Goal: Complete application form

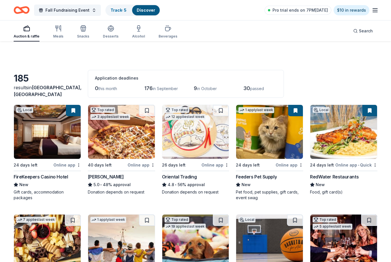
scroll to position [1241, 0]
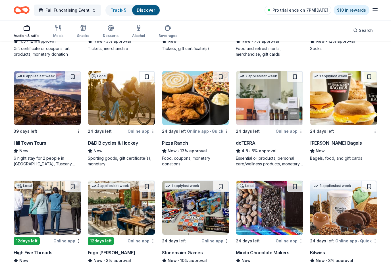
click at [353, 114] on img at bounding box center [343, 98] width 67 height 54
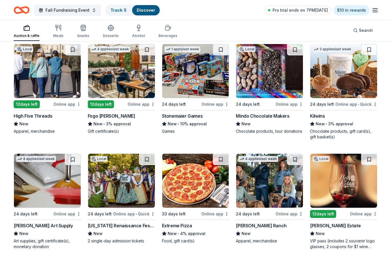
scroll to position [1379, 0]
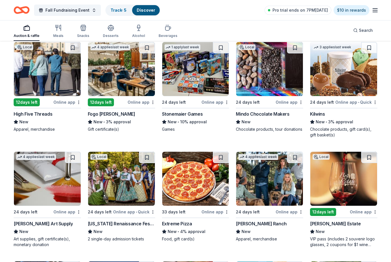
click at [65, 60] on img at bounding box center [47, 69] width 67 height 54
click at [123, 89] on img at bounding box center [121, 69] width 67 height 54
click at [215, 81] on img at bounding box center [195, 69] width 67 height 54
click at [285, 90] on img at bounding box center [269, 69] width 67 height 54
click at [344, 86] on img at bounding box center [343, 69] width 67 height 54
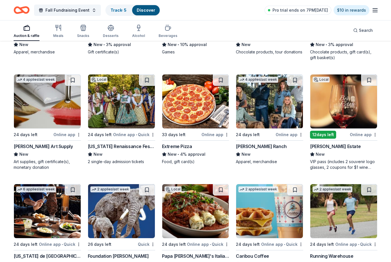
scroll to position [1460, 0]
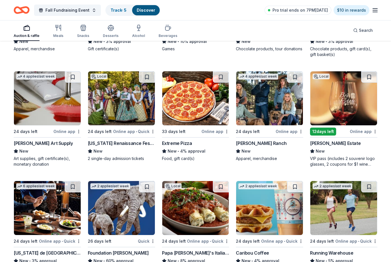
click at [51, 119] on img at bounding box center [47, 99] width 67 height 54
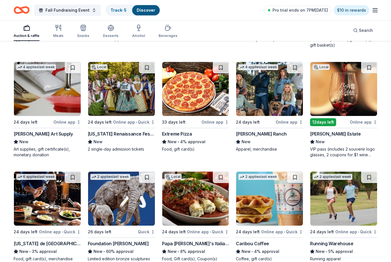
click at [114, 98] on img at bounding box center [121, 89] width 67 height 54
click at [188, 97] on img at bounding box center [195, 89] width 67 height 54
click at [269, 92] on img at bounding box center [269, 89] width 67 height 54
click at [355, 106] on img at bounding box center [343, 89] width 67 height 54
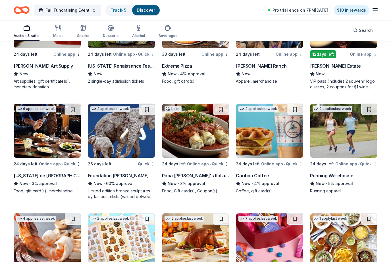
scroll to position [1543, 0]
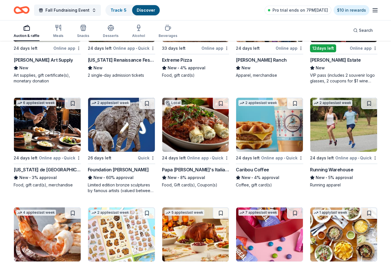
click at [54, 146] on img at bounding box center [47, 125] width 67 height 54
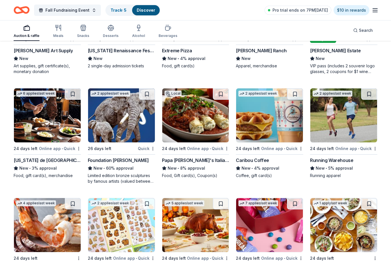
click at [135, 147] on div "26 days left" at bounding box center [112, 148] width 49 height 7
click at [191, 161] on div "Papa Vino's Italian Kitchen" at bounding box center [195, 160] width 67 height 7
click at [277, 122] on img at bounding box center [269, 115] width 67 height 54
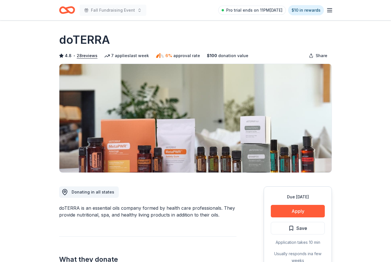
click at [302, 210] on button "Apply" at bounding box center [298, 211] width 54 height 13
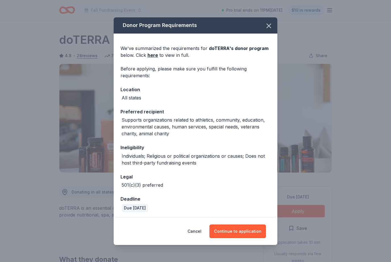
click at [259, 238] on button "Continue to application" at bounding box center [237, 232] width 57 height 14
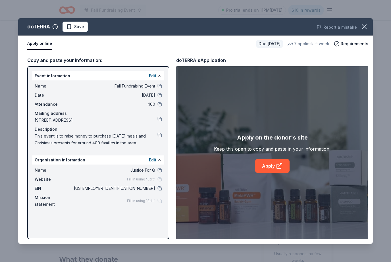
click at [267, 164] on link "Apply" at bounding box center [272, 166] width 34 height 14
click at [363, 23] on icon "button" at bounding box center [364, 27] width 8 height 8
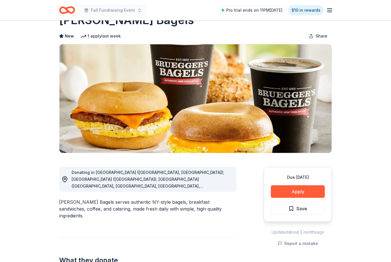
scroll to position [20, 0]
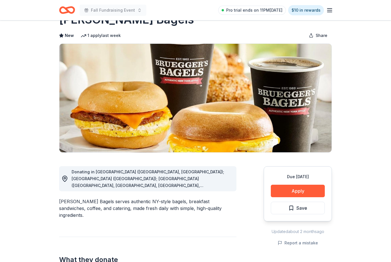
click at [307, 193] on button "Apply" at bounding box center [298, 191] width 54 height 13
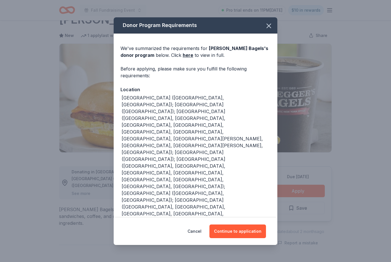
click at [243, 238] on button "Continue to application" at bounding box center [237, 232] width 57 height 14
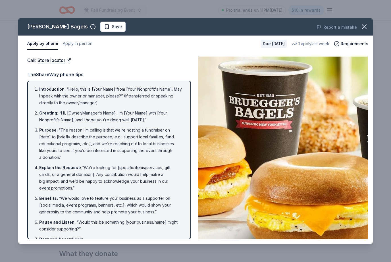
scroll to position [0, 0]
click at [82, 46] on button "Apply in person" at bounding box center [78, 44] width 30 height 12
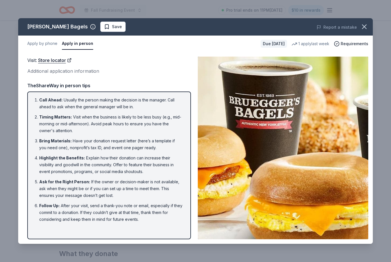
click at [50, 48] on button "Apply by phone" at bounding box center [42, 44] width 30 height 12
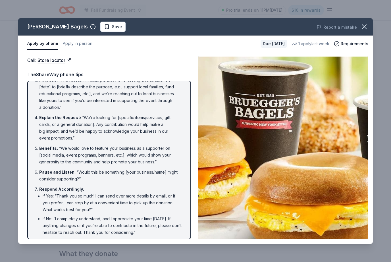
scroll to position [50, 0]
click at [64, 59] on link "Store locator" at bounding box center [55, 60] width 34 height 7
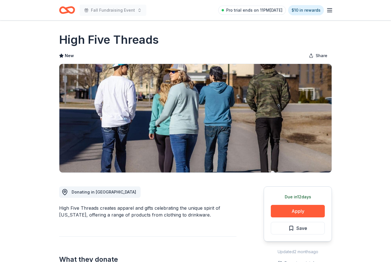
click at [307, 214] on button "Apply" at bounding box center [298, 211] width 54 height 13
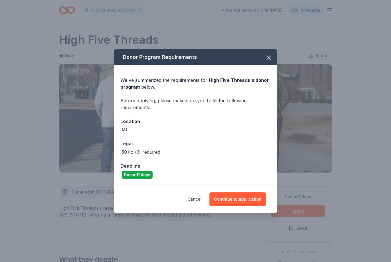
click at [252, 204] on button "Continue to application" at bounding box center [237, 199] width 57 height 14
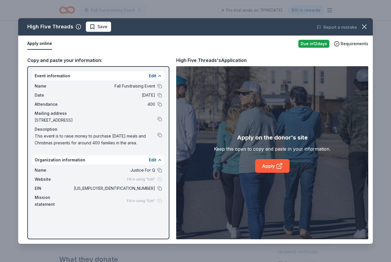
click at [279, 163] on icon at bounding box center [279, 166] width 7 height 7
click at [160, 187] on button at bounding box center [159, 188] width 5 height 5
click at [362, 28] on icon "button" at bounding box center [364, 27] width 8 height 8
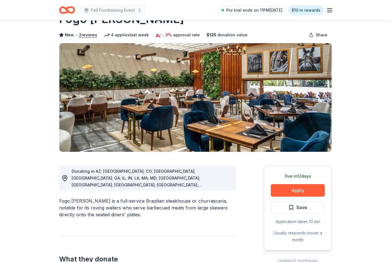
scroll to position [28, 0]
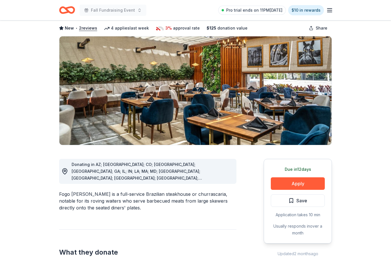
click at [315, 179] on button "Apply" at bounding box center [298, 183] width 54 height 13
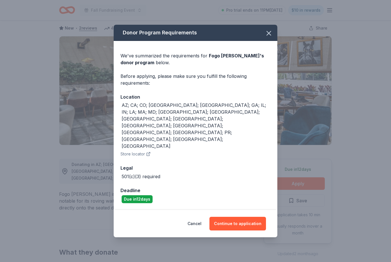
click at [252, 222] on button "Continue to application" at bounding box center [237, 224] width 57 height 14
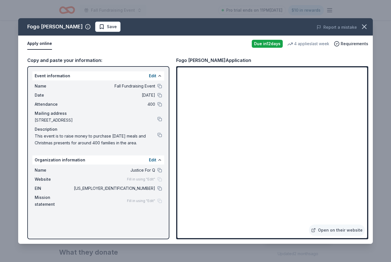
click at [339, 236] on link "Open on their website" at bounding box center [337, 230] width 56 height 11
click at [161, 189] on button at bounding box center [159, 188] width 5 height 5
click at [367, 26] on icon "button" at bounding box center [364, 27] width 8 height 8
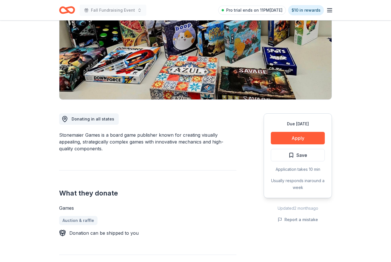
scroll to position [74, 0]
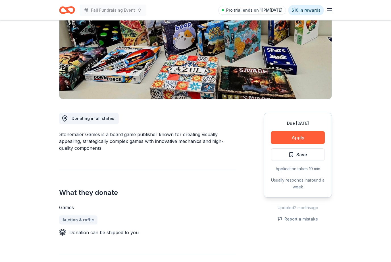
click at [306, 137] on button "Apply" at bounding box center [298, 137] width 54 height 13
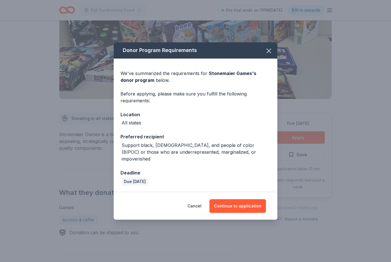
click at [254, 208] on button "Continue to application" at bounding box center [237, 206] width 57 height 14
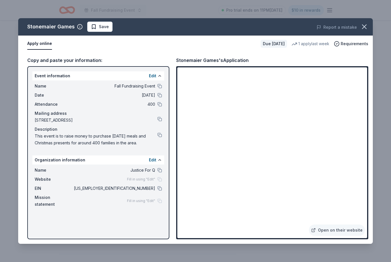
click at [365, 24] on icon "button" at bounding box center [364, 27] width 8 height 8
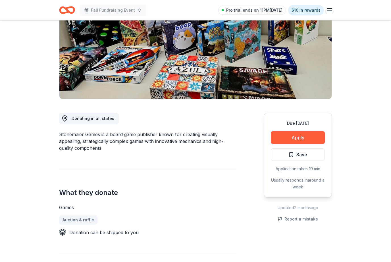
scroll to position [0, 0]
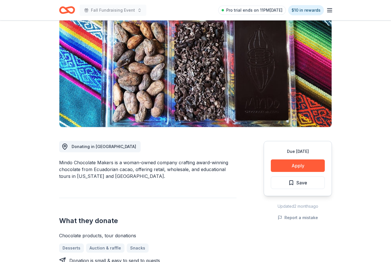
scroll to position [57, 0]
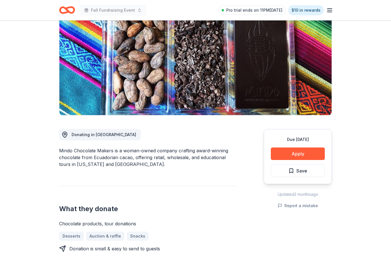
click at [315, 155] on button "Apply" at bounding box center [298, 154] width 54 height 13
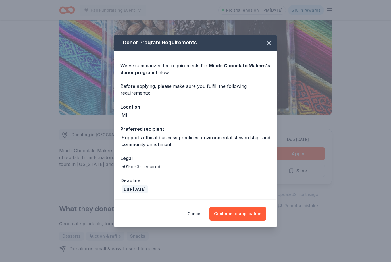
click at [253, 221] on button "Continue to application" at bounding box center [237, 214] width 57 height 14
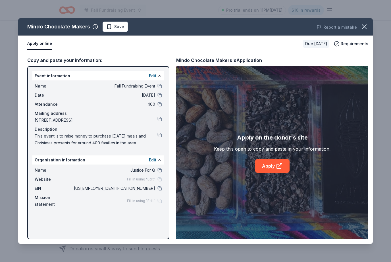
click at [277, 171] on link "Apply" at bounding box center [272, 166] width 34 height 14
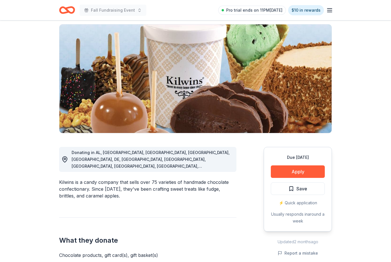
click at [310, 175] on button "Apply" at bounding box center [298, 172] width 54 height 13
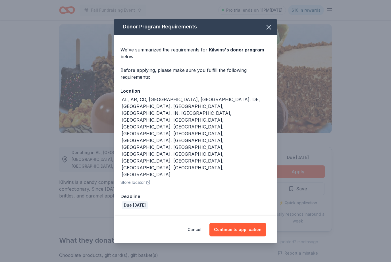
click at [244, 223] on button "Continue to application" at bounding box center [237, 230] width 57 height 14
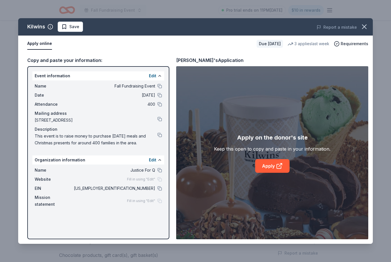
click at [277, 169] on icon at bounding box center [279, 166] width 4 height 4
click at [359, 30] on button "button" at bounding box center [364, 26] width 13 height 13
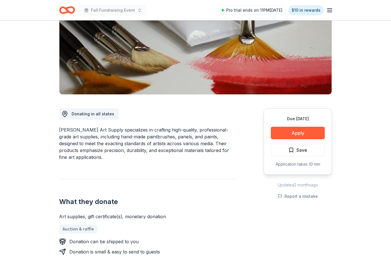
scroll to position [78, 0]
click at [305, 133] on button "Apply" at bounding box center [298, 133] width 54 height 13
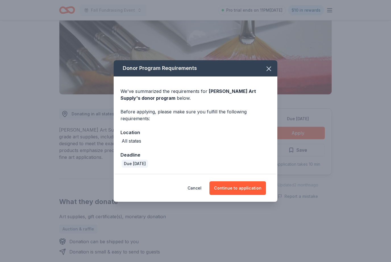
click at [242, 195] on button "Continue to application" at bounding box center [237, 188] width 57 height 14
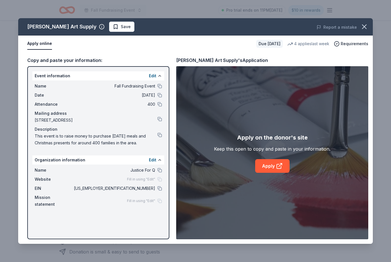
click at [269, 173] on link "Apply" at bounding box center [272, 166] width 34 height 14
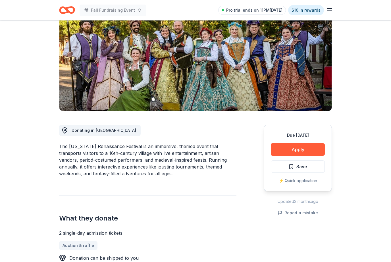
click at [309, 151] on button "Apply" at bounding box center [298, 150] width 54 height 13
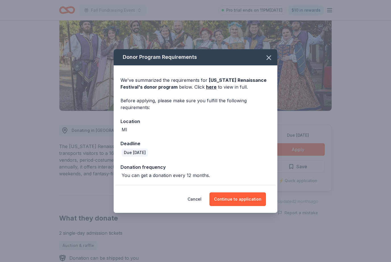
click at [245, 206] on button "Continue to application" at bounding box center [237, 199] width 57 height 14
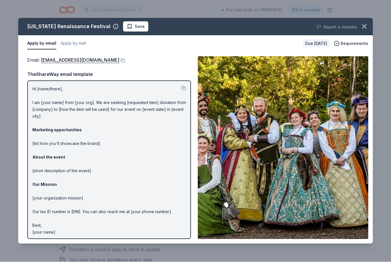
scroll to position [80, 0]
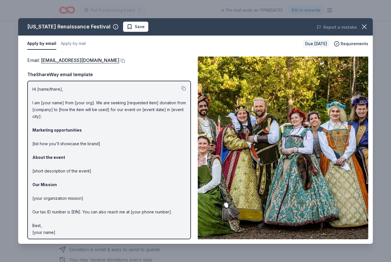
click at [119, 62] on button at bounding box center [122, 61] width 6 height 5
click at [366, 29] on icon "button" at bounding box center [364, 27] width 4 height 4
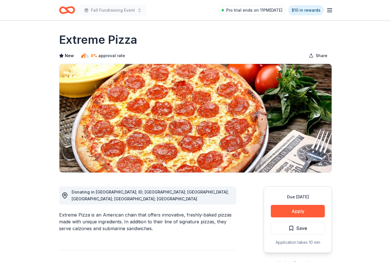
click at [293, 209] on button "Apply" at bounding box center [298, 211] width 54 height 13
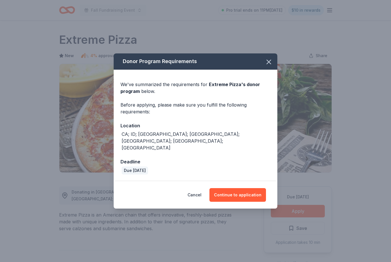
click at [245, 188] on button "Continue to application" at bounding box center [237, 195] width 57 height 14
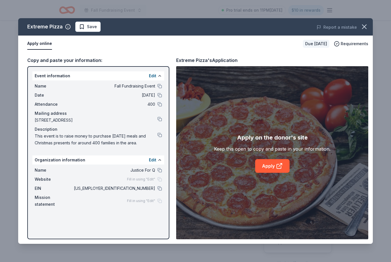
click at [272, 157] on div "Apply on the donor's site Keep this open to copy and paste in your information.…" at bounding box center [272, 153] width 117 height 40
click at [270, 166] on link "Apply" at bounding box center [272, 166] width 34 height 14
click at [367, 23] on icon "button" at bounding box center [364, 27] width 8 height 8
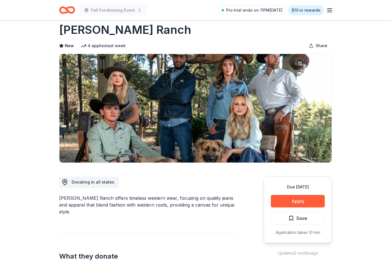
scroll to position [10, 0]
click at [302, 203] on button "Apply" at bounding box center [298, 201] width 54 height 13
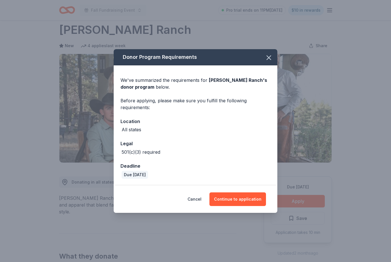
click at [246, 205] on button "Continue to application" at bounding box center [237, 199] width 57 height 14
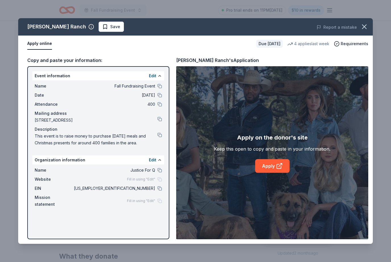
click at [278, 169] on icon at bounding box center [279, 166] width 7 height 7
click at [161, 187] on button at bounding box center [159, 188] width 5 height 5
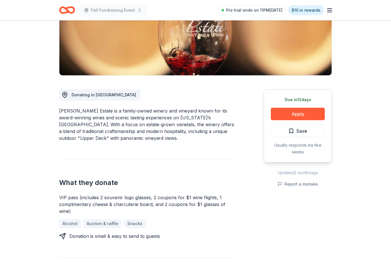
scroll to position [95, 0]
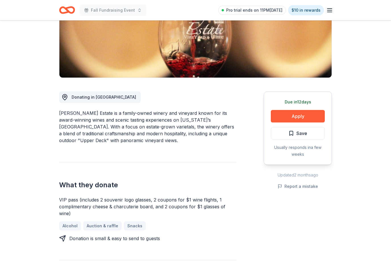
click at [305, 113] on button "Apply" at bounding box center [298, 116] width 54 height 13
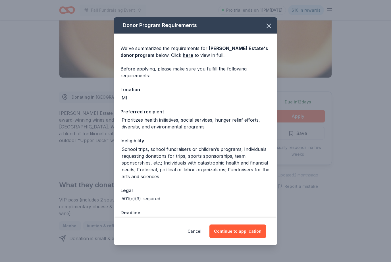
click at [240, 238] on button "Continue to application" at bounding box center [237, 232] width 57 height 14
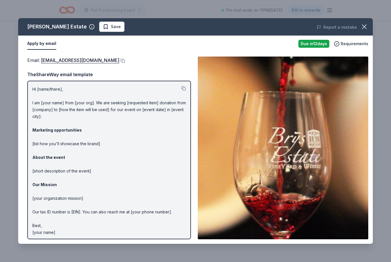
scroll to position [114, 0]
click at [107, 58] on div "Email : donations@brysestate.com" at bounding box center [109, 60] width 164 height 7
click at [119, 59] on button at bounding box center [122, 61] width 6 height 5
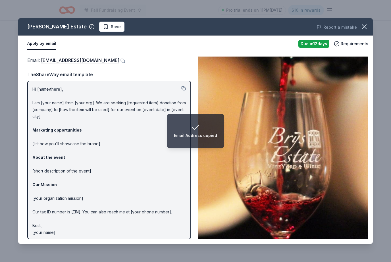
click at [368, 27] on icon "button" at bounding box center [364, 27] width 8 height 8
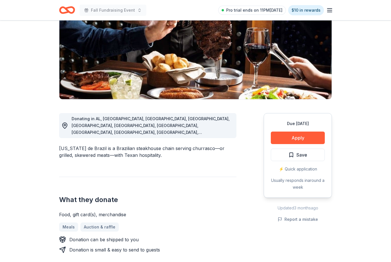
scroll to position [75, 0]
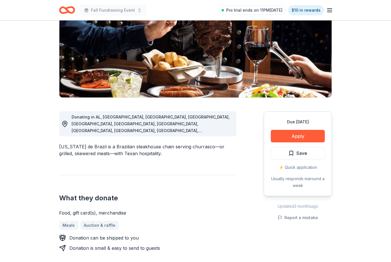
click at [310, 132] on button "Apply" at bounding box center [298, 136] width 54 height 13
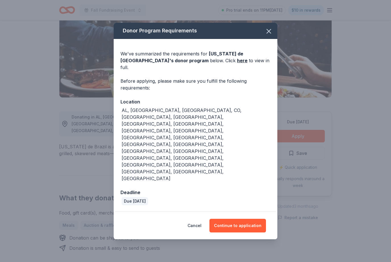
click at [248, 219] on button "Continue to application" at bounding box center [237, 226] width 57 height 14
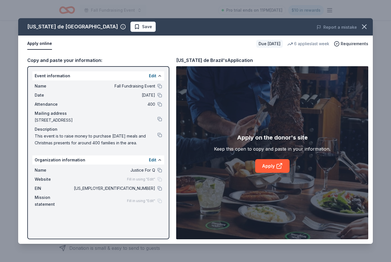
click at [272, 173] on link "Apply" at bounding box center [272, 166] width 34 height 14
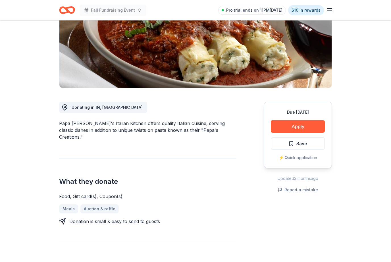
scroll to position [90, 0]
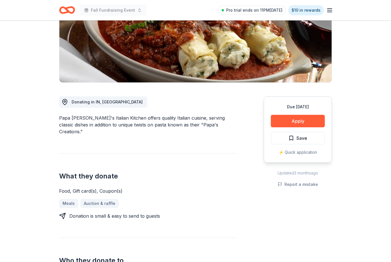
click at [303, 120] on button "Apply" at bounding box center [298, 121] width 54 height 13
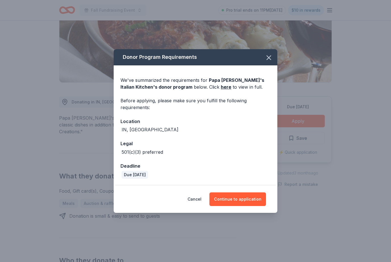
click at [245, 206] on button "Continue to application" at bounding box center [237, 199] width 57 height 14
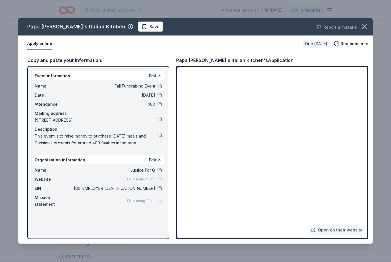
scroll to position [109, 0]
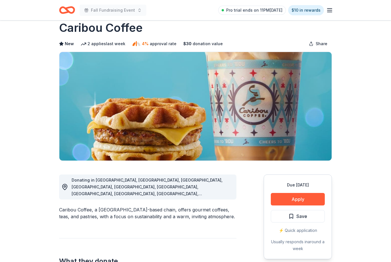
scroll to position [28, 0]
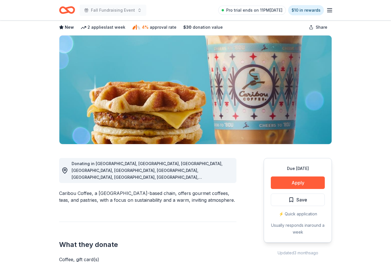
click at [302, 181] on button "Apply" at bounding box center [298, 183] width 54 height 13
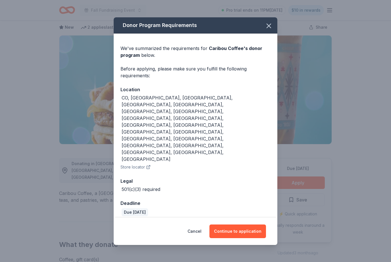
click at [235, 225] on button "Continue to application" at bounding box center [237, 232] width 57 height 14
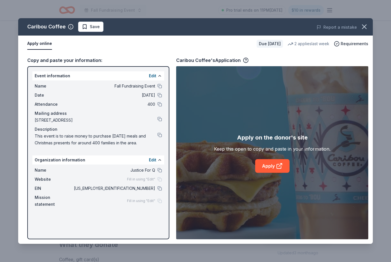
click at [271, 173] on link "Apply" at bounding box center [272, 166] width 34 height 14
